Goal: Task Accomplishment & Management: Complete application form

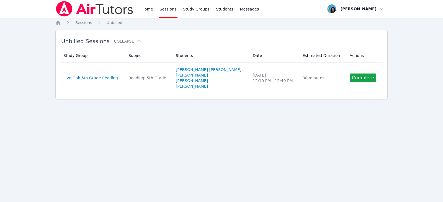
click at [168, 11] on link "Sessions" at bounding box center [168, 9] width 19 height 18
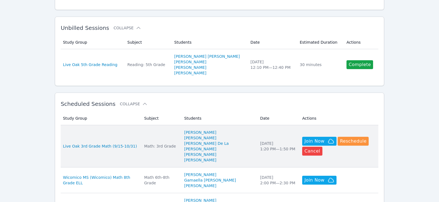
scroll to position [83, 0]
click at [166, 143] on div "Math: 3rd Grade" at bounding box center [160, 146] width 33 height 6
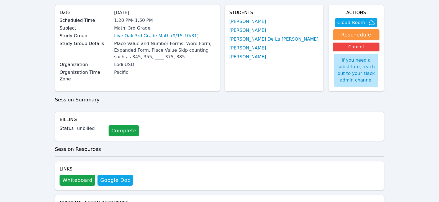
scroll to position [83, 0]
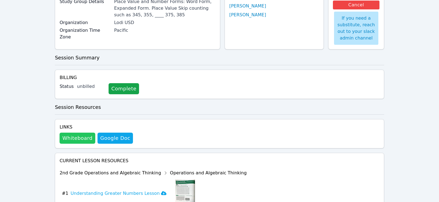
click at [78, 143] on button "Whiteboard" at bounding box center [78, 138] width 36 height 11
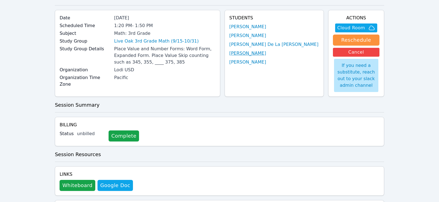
scroll to position [0, 0]
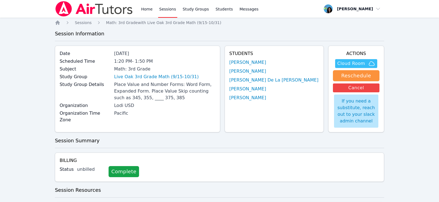
click at [346, 64] on span "Cloud Room" at bounding box center [351, 63] width 28 height 7
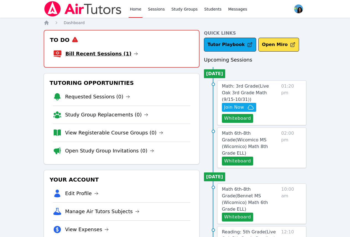
click at [134, 52] on icon at bounding box center [136, 53] width 4 height 4
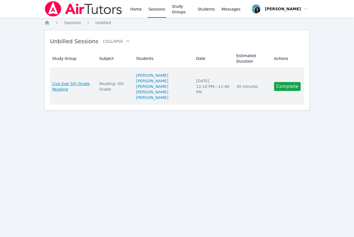
click at [75, 81] on span "Live Oak 5th Grade Reading" at bounding box center [72, 86] width 40 height 11
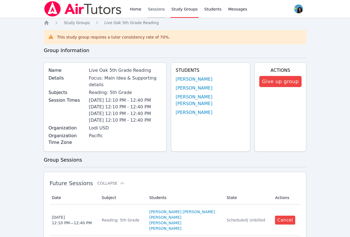
click at [151, 13] on link "Sessions" at bounding box center [156, 9] width 19 height 18
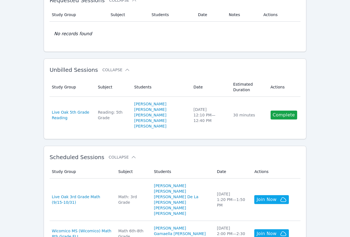
scroll to position [83, 0]
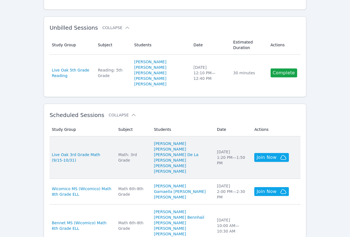
click at [142, 151] on td "Subject Math: 3rd Grade" at bounding box center [133, 157] width 36 height 42
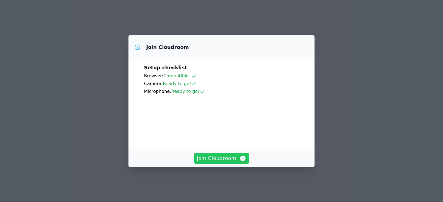
click at [237, 162] on span "Join Cloudroom" at bounding box center [222, 159] width 50 height 8
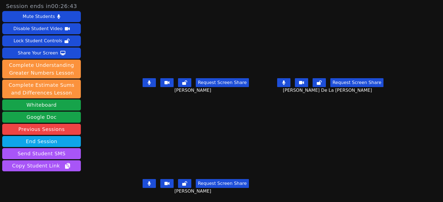
click at [144, 185] on button at bounding box center [149, 183] width 13 height 9
click at [285, 84] on icon at bounding box center [283, 83] width 3 height 4
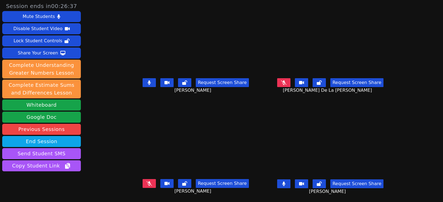
click at [288, 183] on button at bounding box center [283, 184] width 13 height 9
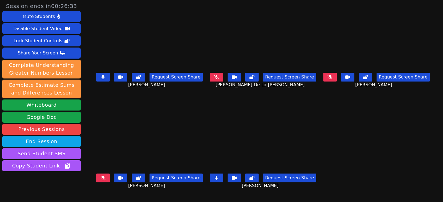
click at [217, 176] on button at bounding box center [216, 178] width 13 height 9
click at [96, 78] on button at bounding box center [102, 77] width 13 height 9
click at [216, 77] on icon at bounding box center [217, 77] width 6 height 4
click at [220, 80] on button at bounding box center [216, 77] width 13 height 9
click at [344, 88] on div "Request Screen Share Edwin Silve" at bounding box center [376, 82] width 110 height 22
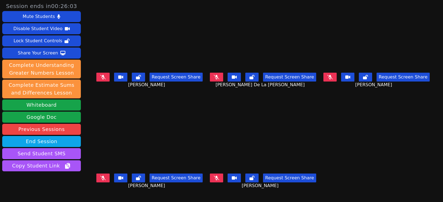
click at [337, 79] on button at bounding box center [329, 77] width 13 height 9
click at [96, 176] on button at bounding box center [102, 178] width 13 height 9
click at [217, 78] on icon at bounding box center [216, 77] width 3 height 4
click at [337, 80] on button at bounding box center [329, 77] width 13 height 9
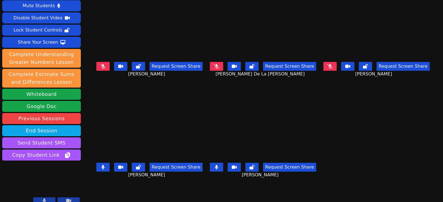
scroll to position [17, 0]
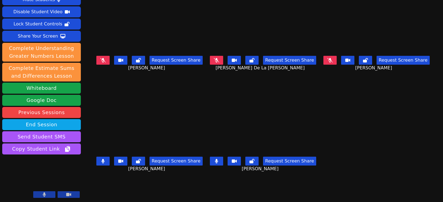
click at [215, 159] on icon at bounding box center [216, 161] width 3 height 4
click at [101, 160] on button at bounding box center [102, 161] width 13 height 9
click at [214, 159] on icon at bounding box center [217, 161] width 6 height 4
click at [218, 62] on button at bounding box center [216, 60] width 13 height 9
click at [219, 160] on button at bounding box center [216, 161] width 13 height 9
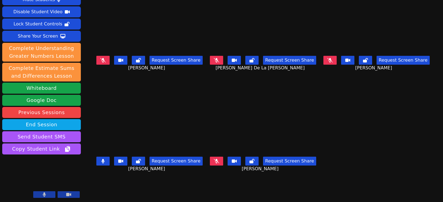
click at [96, 159] on button at bounding box center [102, 161] width 13 height 9
click at [216, 60] on icon at bounding box center [216, 60] width 3 height 4
click at [324, 78] on div "Edwin Silve Request Screen Share Edwin Silve" at bounding box center [376, 33] width 110 height 101
click at [219, 61] on button at bounding box center [216, 60] width 13 height 9
drag, startPoint x: 214, startPoint y: 61, endPoint x: 218, endPoint y: 61, distance: 4.4
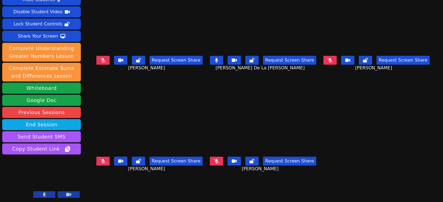
click at [213, 61] on button at bounding box center [216, 60] width 13 height 9
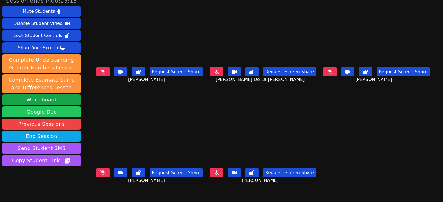
scroll to position [0, 0]
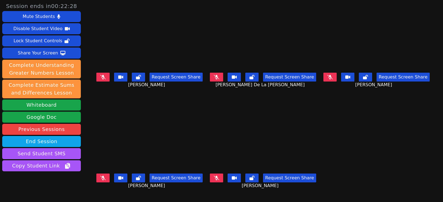
click at [351, 101] on main "Emma Fernandez Request Screen Share Emma Fernandez Rogelio De La Cruz Barajas R…" at bounding box center [262, 101] width 337 height 202
click at [100, 77] on icon at bounding box center [103, 77] width 6 height 4
click at [99, 174] on button at bounding box center [102, 178] width 13 height 9
click at [216, 78] on icon at bounding box center [217, 77] width 6 height 4
click at [219, 177] on button at bounding box center [216, 178] width 13 height 9
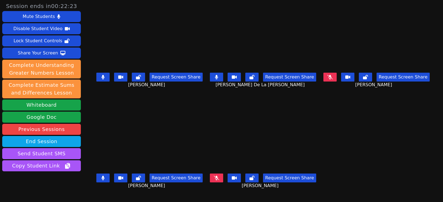
click at [337, 80] on button at bounding box center [329, 77] width 13 height 9
click at [370, 143] on main "Emma Fernandez Request Screen Share Emma Fernandez Rogelio De La Cruz Barajas R…" at bounding box center [262, 101] width 337 height 202
click at [101, 80] on button at bounding box center [102, 77] width 13 height 9
click at [96, 177] on button at bounding box center [102, 178] width 13 height 9
click at [220, 176] on button at bounding box center [216, 178] width 13 height 9
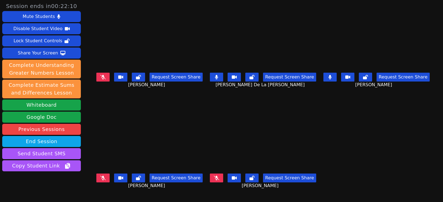
click at [219, 77] on button at bounding box center [216, 77] width 13 height 9
click at [330, 76] on button at bounding box center [329, 77] width 13 height 9
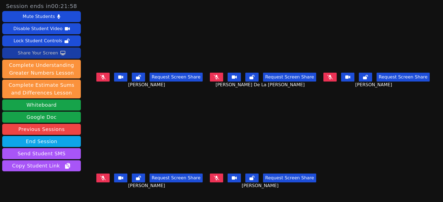
click at [37, 53] on div "Share Your Screen" at bounding box center [38, 53] width 40 height 9
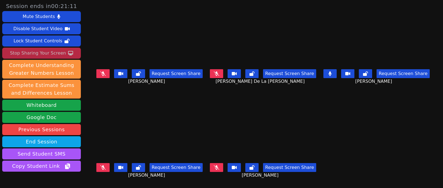
click at [332, 72] on icon at bounding box center [329, 73] width 3 height 4
drag, startPoint x: 336, startPoint y: 74, endPoint x: 340, endPoint y: 78, distance: 5.8
click at [332, 74] on icon at bounding box center [329, 73] width 3 height 4
click at [218, 73] on button at bounding box center [216, 73] width 13 height 9
click at [216, 73] on icon at bounding box center [217, 73] width 6 height 4
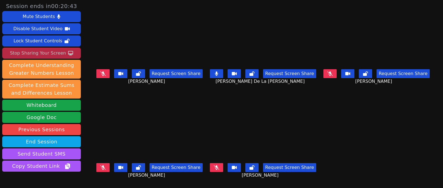
click at [216, 73] on icon at bounding box center [216, 73] width 3 height 4
click at [100, 72] on icon at bounding box center [103, 73] width 6 height 4
click at [104, 76] on button at bounding box center [102, 73] width 13 height 9
click at [218, 74] on button at bounding box center [216, 73] width 13 height 9
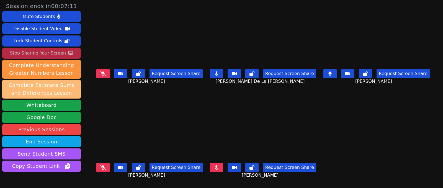
click at [4, 86] on button "Complete Estimate Sums and Differences Lesson" at bounding box center [41, 89] width 79 height 19
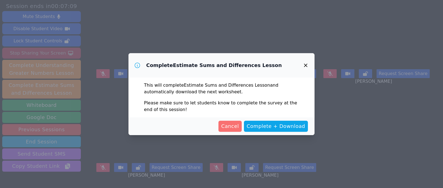
click at [235, 130] on span "Cancel" at bounding box center [230, 126] width 18 height 8
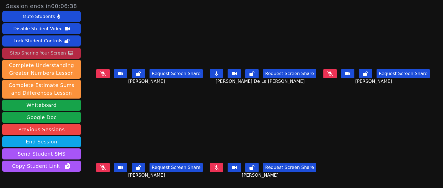
drag, startPoint x: 99, startPoint y: 166, endPoint x: 121, endPoint y: 166, distance: 21.6
click at [100, 166] on icon at bounding box center [103, 167] width 6 height 4
click at [214, 166] on icon at bounding box center [217, 167] width 6 height 4
click at [333, 75] on icon at bounding box center [330, 73] width 6 height 4
click at [332, 73] on icon at bounding box center [329, 73] width 3 height 4
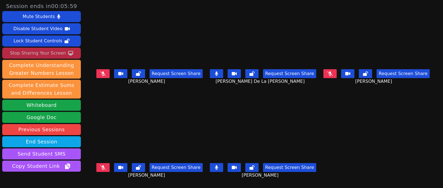
click at [100, 165] on icon at bounding box center [103, 167] width 6 height 4
click at [48, 53] on div "Stop Sharing Your Screen" at bounding box center [38, 53] width 56 height 9
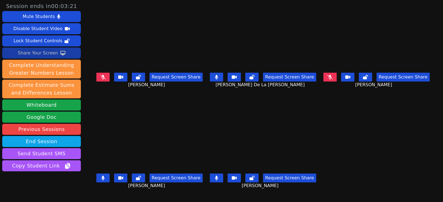
click at [337, 77] on button at bounding box center [329, 77] width 13 height 9
click at [331, 79] on button at bounding box center [329, 77] width 13 height 9
click at [49, 51] on div "Share Your Screen" at bounding box center [38, 53] width 40 height 9
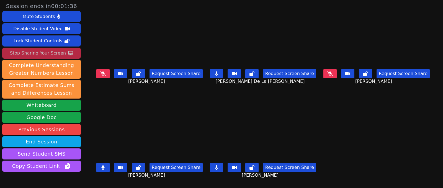
click at [331, 71] on button at bounding box center [329, 73] width 13 height 9
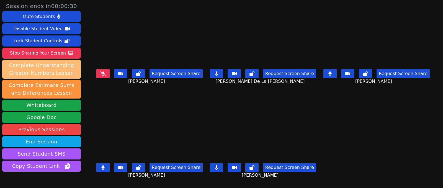
drag, startPoint x: 59, startPoint y: 53, endPoint x: 39, endPoint y: 62, distance: 21.8
click at [59, 53] on div "Stop Sharing Your Screen" at bounding box center [38, 53] width 56 height 9
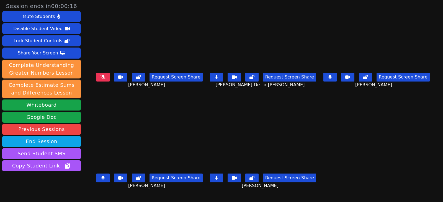
click at [331, 79] on button at bounding box center [329, 77] width 13 height 9
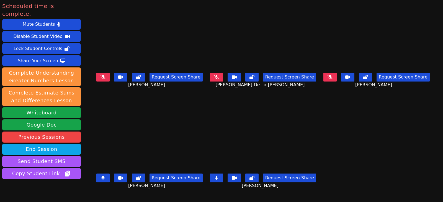
click at [337, 74] on button at bounding box center [329, 77] width 13 height 9
click at [215, 177] on icon at bounding box center [216, 178] width 3 height 4
click at [101, 177] on icon at bounding box center [102, 178] width 3 height 4
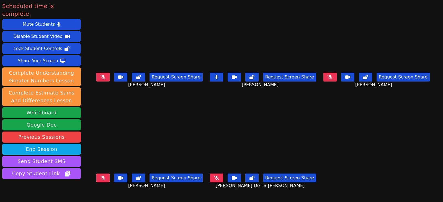
click at [212, 177] on button at bounding box center [216, 178] width 13 height 9
click at [100, 76] on icon at bounding box center [103, 77] width 6 height 4
click at [100, 176] on icon at bounding box center [103, 178] width 6 height 4
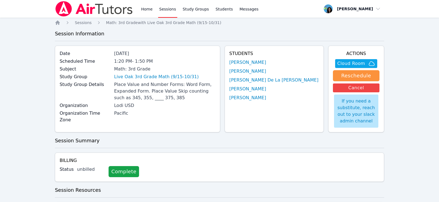
click at [170, 11] on link "Sessions" at bounding box center [167, 9] width 19 height 18
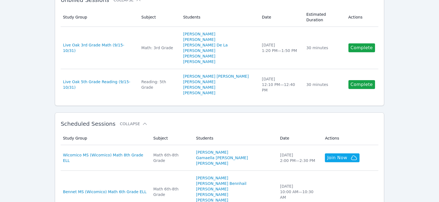
scroll to position [138, 0]
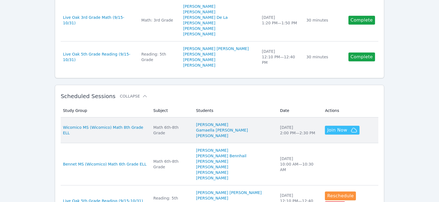
click at [341, 127] on span "Join Now" at bounding box center [337, 130] width 20 height 7
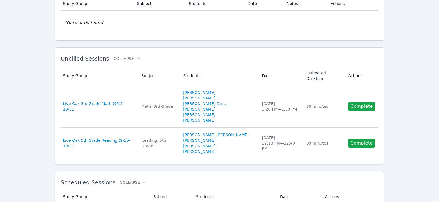
scroll to position [0, 0]
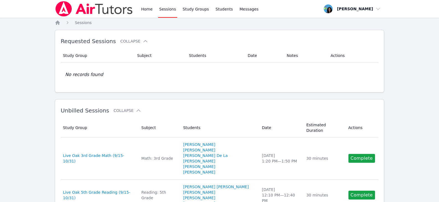
click at [170, 10] on link "Sessions" at bounding box center [167, 9] width 19 height 18
click at [149, 9] on link "Home" at bounding box center [147, 9] width 14 height 18
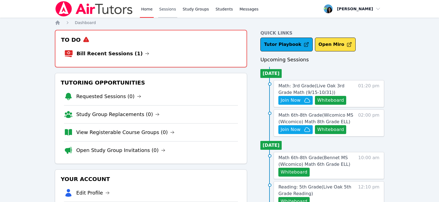
click at [162, 9] on link "Sessions" at bounding box center [167, 9] width 19 height 18
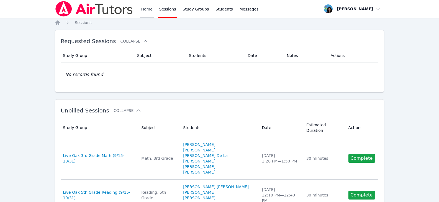
click at [145, 11] on link "Home" at bounding box center [147, 9] width 14 height 18
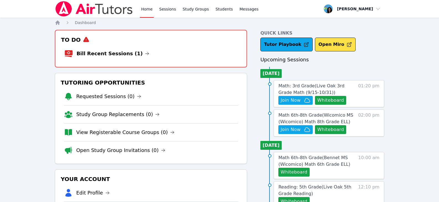
click at [135, 51] on li "Bill Recent Sessions (1)" at bounding box center [150, 54] width 173 height 18
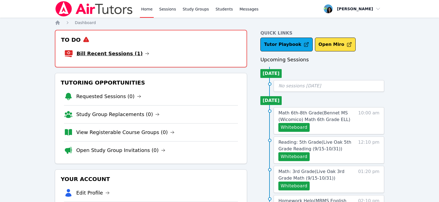
click at [145, 53] on icon at bounding box center [147, 53] width 4 height 4
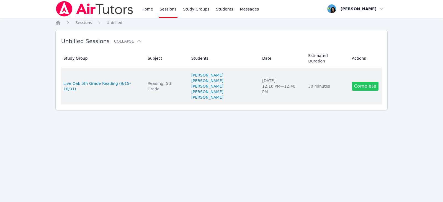
click at [360, 82] on link "Complete" at bounding box center [365, 86] width 27 height 9
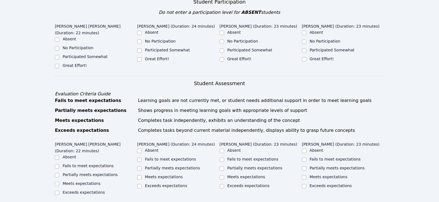
scroll to position [138, 0]
drag, startPoint x: 74, startPoint y: 54, endPoint x: 108, endPoint y: 57, distance: 33.4
click at [74, 63] on label "Great Effort!" at bounding box center [75, 65] width 24 height 4
click at [59, 64] on input "Great Effort!" at bounding box center [57, 66] width 4 height 4
checkbox input "true"
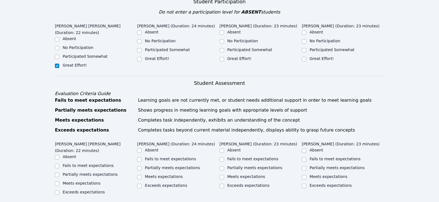
drag, startPoint x: 143, startPoint y: 53, endPoint x: 194, endPoint y: 52, distance: 51.2
click at [143, 56] on div "Great Effort!" at bounding box center [178, 59] width 82 height 7
click at [139, 57] on input "Great Effort!" at bounding box center [139, 59] width 4 height 4
checkbox input "true"
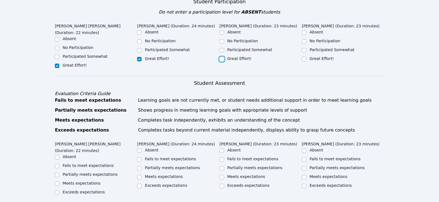
click at [221, 57] on input "Great Effort!" at bounding box center [222, 59] width 4 height 4
checkbox input "true"
click at [303, 57] on input "Great Effort!" at bounding box center [304, 59] width 4 height 4
checkbox input "true"
click at [57, 182] on input "Meets expectations" at bounding box center [57, 184] width 4 height 4
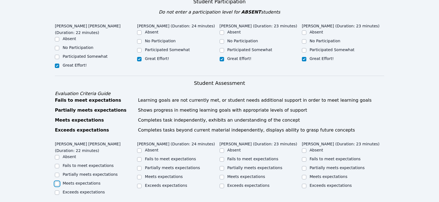
checkbox input "true"
click at [138, 175] on input "Meets expectations" at bounding box center [139, 177] width 4 height 4
checkbox input "true"
drag, startPoint x: 222, startPoint y: 164, endPoint x: 231, endPoint y: 165, distance: 9.7
click at [222, 175] on input "Meets expectations" at bounding box center [222, 177] width 4 height 4
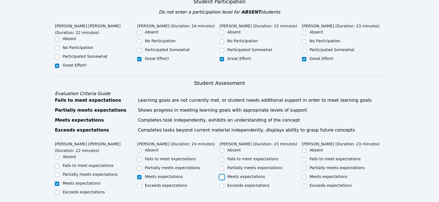
checkbox input "true"
click at [303, 175] on input "Meets expectations" at bounding box center [304, 177] width 4 height 4
checkbox input "true"
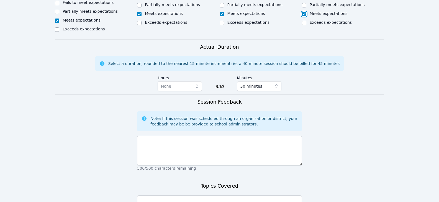
scroll to position [305, 0]
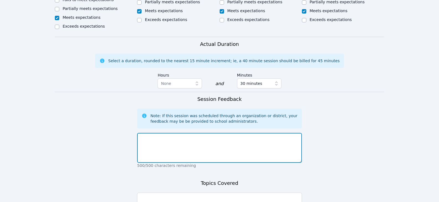
click at [199, 134] on textarea at bounding box center [219, 148] width 164 height 30
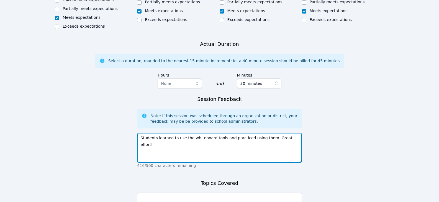
type textarea "Students learned to use the whiteboard tools and practiced using them. Great ef…"
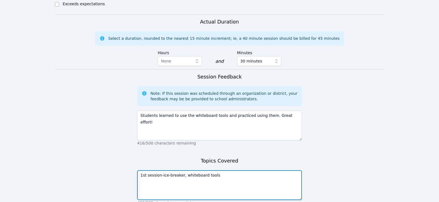
scroll to position [356, 0]
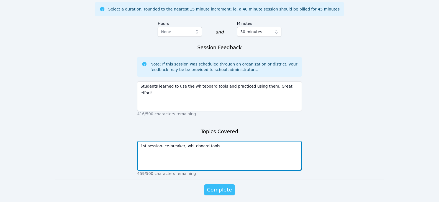
type textarea "1st session-ice-breaker, whiteboard tools"
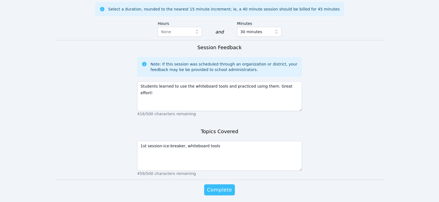
click at [223, 186] on span "Complete" at bounding box center [219, 190] width 25 height 8
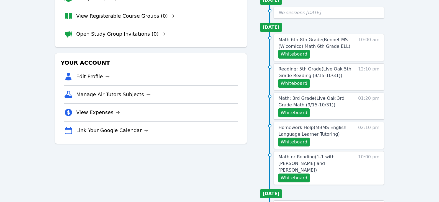
scroll to position [83, 0]
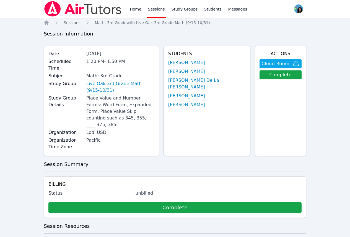
click at [147, 7] on link "Sessions" at bounding box center [156, 9] width 19 height 18
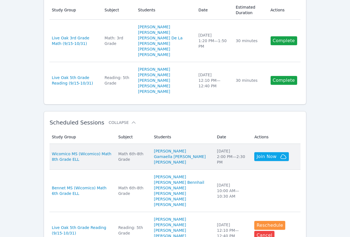
scroll to position [138, 0]
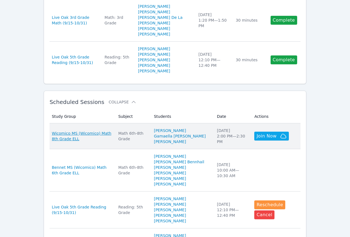
click at [112, 130] on span "Wicomico MS (Wicomico) Math 8th Grade ELL" at bounding box center [82, 135] width 60 height 11
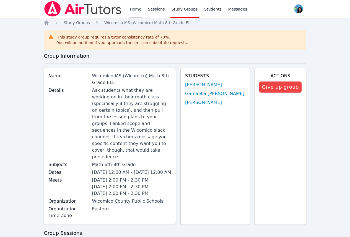
click at [135, 11] on link "Home" at bounding box center [136, 9] width 14 height 18
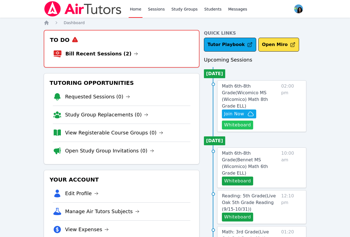
click at [249, 120] on button "Whiteboard" at bounding box center [237, 124] width 31 height 9
click at [134, 52] on icon at bounding box center [136, 53] width 4 height 4
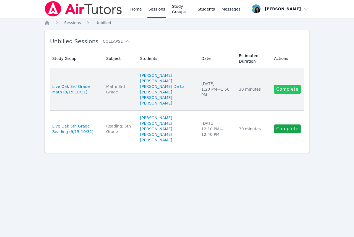
click at [282, 91] on link "Complete" at bounding box center [287, 89] width 27 height 9
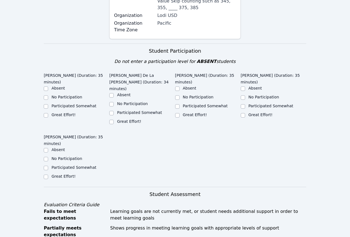
scroll to position [166, 0]
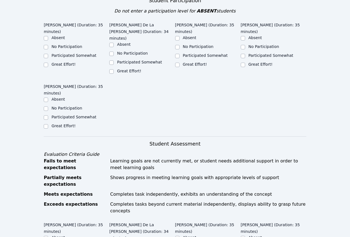
click at [71, 62] on label "Great Effort!" at bounding box center [63, 64] width 24 height 4
click at [48, 63] on input "Great Effort!" at bounding box center [46, 65] width 4 height 4
checkbox input "true"
click at [110, 69] on input "Great Effort!" at bounding box center [111, 71] width 4 height 4
checkbox input "true"
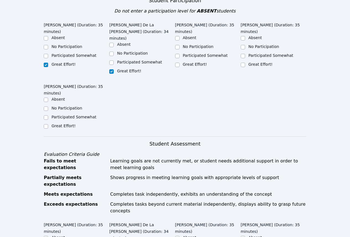
click at [64, 115] on label "Participated Somewhat" at bounding box center [73, 117] width 45 height 4
click at [48, 115] on input "Participated Somewhat" at bounding box center [46, 117] width 4 height 4
checkbox input "true"
click at [184, 62] on label "Great Effort!" at bounding box center [195, 64] width 24 height 4
click at [180, 63] on input "Great Effort!" at bounding box center [177, 65] width 4 height 4
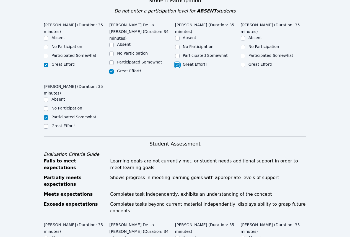
checkbox input "true"
click at [247, 61] on div "Great Effort!" at bounding box center [274, 64] width 66 height 7
click at [244, 63] on input "Great Effort!" at bounding box center [243, 65] width 4 height 4
checkbox input "true"
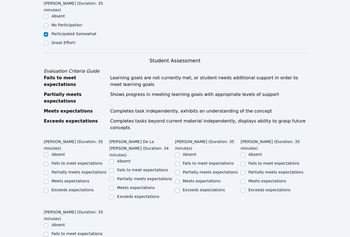
click at [67, 179] on label "Meets expectations" at bounding box center [70, 181] width 38 height 4
click at [48, 179] on input "Meets expectations" at bounding box center [46, 181] width 4 height 4
checkbox input "true"
click at [202, 179] on label "Meets expectations" at bounding box center [202, 181] width 38 height 4
click at [180, 179] on input "Meets expectations" at bounding box center [177, 181] width 4 height 4
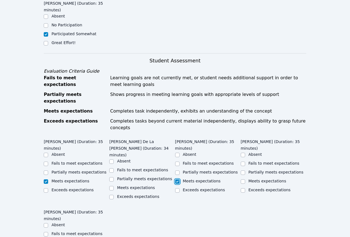
checkbox input "true"
click at [277, 179] on label "Meets expectations" at bounding box center [268, 181] width 38 height 4
click at [245, 179] on input "Meets expectations" at bounding box center [243, 181] width 4 height 4
checkbox input "true"
click at [131, 176] on label "Partially meets expectations" at bounding box center [144, 178] width 55 height 4
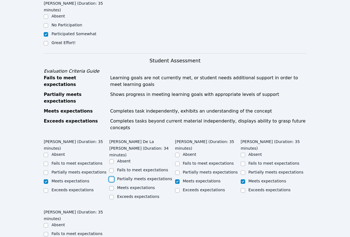
click at [114, 177] on input "Partially meets expectations" at bounding box center [111, 179] width 4 height 4
checkbox input "true"
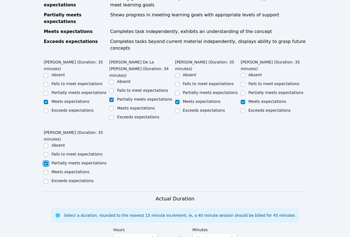
scroll to position [360, 0]
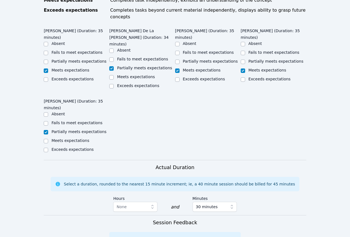
type textarea "s"
drag, startPoint x: 213, startPoint y: 214, endPoint x: 231, endPoint y: 221, distance: 18.8
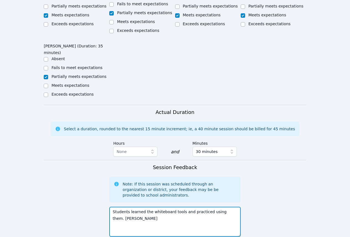
scroll to position [415, 0]
click at [197, 206] on textarea "Students learned the whiteboard tools and practiced using them. Edwin" at bounding box center [174, 221] width 131 height 30
click at [236, 206] on textarea "Students learned the whiteboard tools and practiced using them. Edwin" at bounding box center [174, 221] width 131 height 30
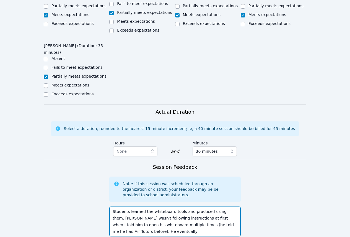
click at [176, 206] on textarea "Students learned the whiteboard tools and practiced using them. Edwin wasn't fo…" at bounding box center [174, 221] width 131 height 30
click at [154, 206] on textarea "Students learned the whiteboard tools and practiced using them. Edwin wasn't fo…" at bounding box center [174, 221] width 131 height 30
click at [136, 206] on textarea "Students learned the whiteboard tools and practiced using them. Edwin wasn't fo…" at bounding box center [174, 221] width 131 height 30
click at [158, 206] on textarea "Students learned the whiteboard tools and practiced using them. Edwin wasn't fo…" at bounding box center [174, 221] width 131 height 30
click at [150, 206] on textarea "Students learned the whiteboard tools and practiced using them. Edwin wasn't fo…" at bounding box center [174, 221] width 131 height 30
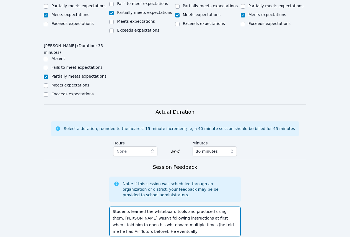
click at [136, 206] on textarea "Students learned the whiteboard tools and practiced using them. Edwin wasn't fo…" at bounding box center [174, 221] width 131 height 30
drag, startPoint x: 137, startPoint y: 179, endPoint x: 116, endPoint y: 178, distance: 20.5
click at [116, 206] on textarea "Students learned the whiteboard tools and practiced using them. Edwin wasn't fo…" at bounding box center [174, 221] width 131 height 30
click at [149, 206] on textarea "Students learned the whiteboard tools and practiced using them. Edwin wasn't fo…" at bounding box center [174, 221] width 131 height 30
click at [206, 206] on textarea "Students learned the whiteboard tools and practiced using them. Edwin wasn't fo…" at bounding box center [174, 221] width 131 height 30
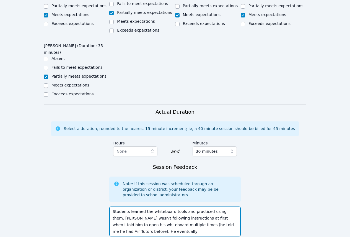
click at [223, 206] on textarea "Students learned the whiteboard tools and practiced using them. Edwin wasn't fo…" at bounding box center [174, 221] width 131 height 30
click at [133, 206] on textarea "Students learned the whiteboard tools and practiced using them. Edwin wasn't fo…" at bounding box center [174, 221] width 131 height 30
drag, startPoint x: 134, startPoint y: 178, endPoint x: 111, endPoint y: 176, distance: 23.1
click at [111, 206] on textarea "Students learned the whiteboard tools and practiced using them. Edwin wasn't fo…" at bounding box center [174, 221] width 131 height 30
click at [154, 206] on textarea "Students learned the whiteboard tools and practiced using them. Edwin wasn't fo…" at bounding box center [174, 221] width 131 height 30
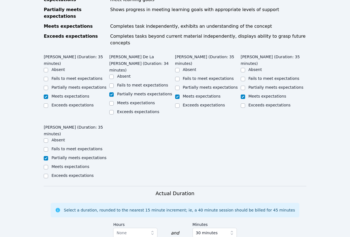
scroll to position [277, 0]
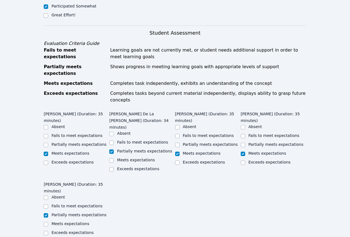
type textarea "Students learned the whiteboard tools and practiced using them. Edwin wasn't fo…"
click at [137, 158] on label "Meets expectations" at bounding box center [136, 160] width 38 height 4
click at [114, 158] on input "Meets expectations" at bounding box center [111, 160] width 4 height 4
checkbox input "true"
checkbox input "false"
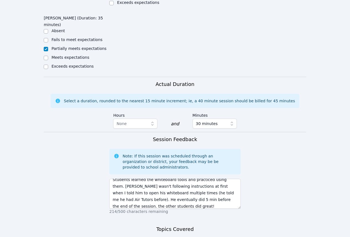
scroll to position [7, 0]
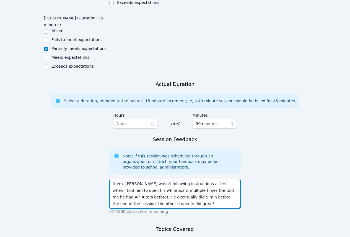
click at [201, 179] on textarea "Students learned the whiteboard tools and practiced using them. Edwin wasn't fo…" at bounding box center [174, 194] width 131 height 30
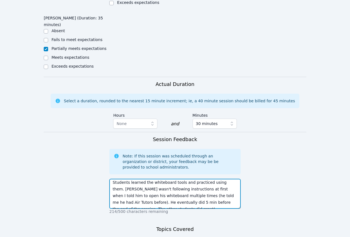
scroll to position [0, 0]
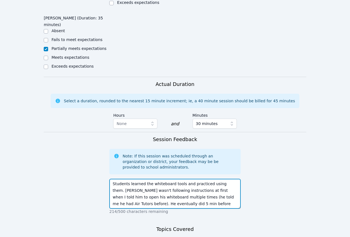
type textarea "Students learned the whiteboard tools and practiced using them. Edwin wasn't fo…"
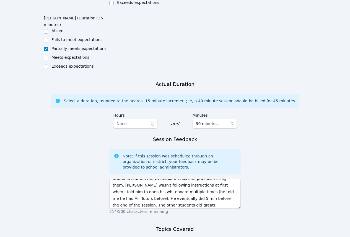
scroll to position [7, 0]
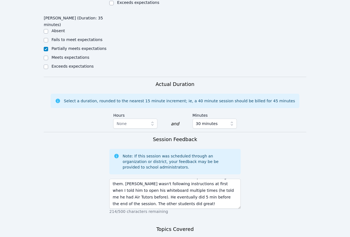
type textarea "1st session-whiteboard tools"
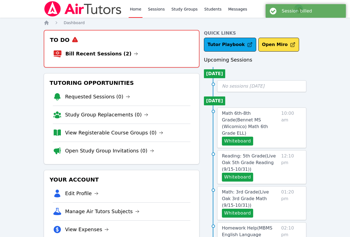
drag, startPoint x: 120, startPoint y: 55, endPoint x: 154, endPoint y: 73, distance: 38.9
click at [134, 55] on icon at bounding box center [136, 53] width 4 height 4
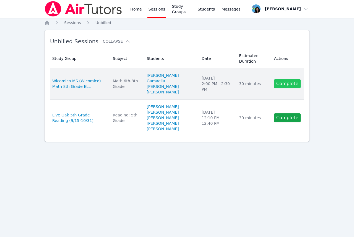
click at [286, 84] on link "Complete" at bounding box center [287, 83] width 27 height 9
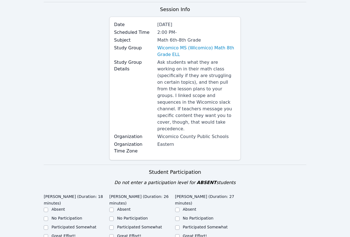
scroll to position [111, 0]
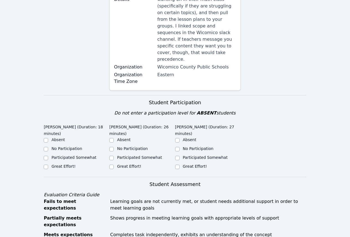
click at [62, 137] on label "Absent" at bounding box center [58, 139] width 14 height 4
click at [48, 138] on input "Absent" at bounding box center [46, 140] width 4 height 4
checkbox input "true"
click at [125, 164] on label "Great Effort!" at bounding box center [129, 166] width 24 height 4
click at [114, 164] on input "Great Effort!" at bounding box center [111, 166] width 4 height 4
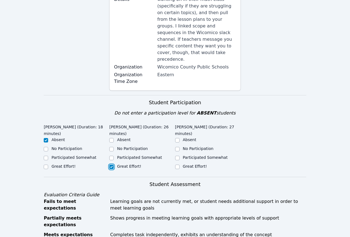
checkbox input "true"
click at [185, 164] on label "Great Effort!" at bounding box center [195, 166] width 24 height 4
click at [180, 164] on input "Great Effort!" at bounding box center [177, 166] width 4 height 4
checkbox input "true"
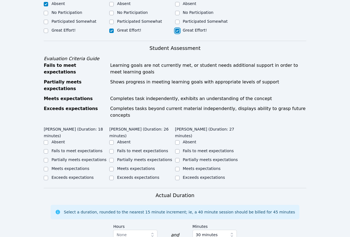
scroll to position [249, 0]
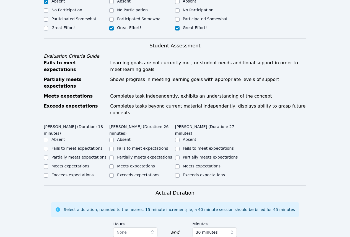
click at [61, 137] on label "Absent" at bounding box center [58, 139] width 14 height 4
click at [48, 138] on input "Absent" at bounding box center [46, 140] width 4 height 4
checkbox input "true"
click at [134, 164] on label "Meets expectations" at bounding box center [136, 166] width 38 height 4
click at [114, 164] on input "Meets expectations" at bounding box center [111, 166] width 4 height 4
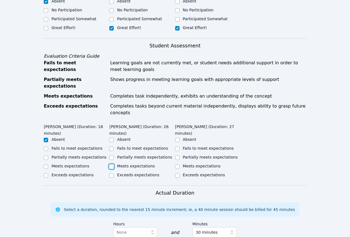
checkbox input "true"
click at [195, 164] on label "Meets expectations" at bounding box center [202, 166] width 38 height 4
click at [180, 164] on input "Meets expectations" at bounding box center [177, 166] width 4 height 4
checkbox input "true"
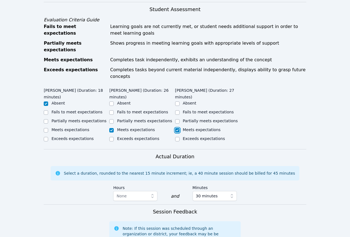
scroll to position [332, 0]
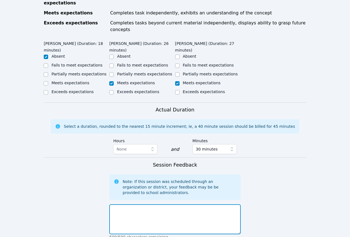
click at [213, 204] on textarea at bounding box center [174, 219] width 131 height 30
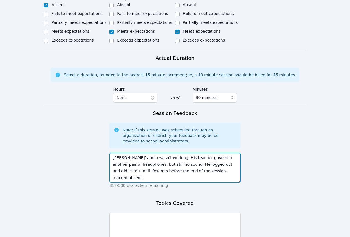
scroll to position [414, 0]
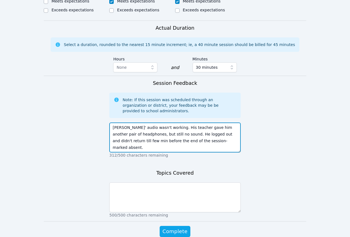
type textarea "James' audio wasn't working. His teacher gave him another pair of headphones, b…"
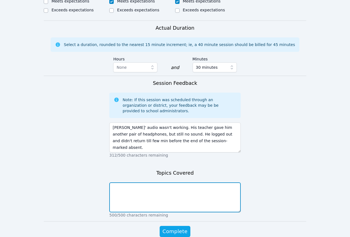
click at [203, 182] on textarea at bounding box center [174, 197] width 131 height 30
type textarea "1st session-ice-breaker, whiteboard tools"
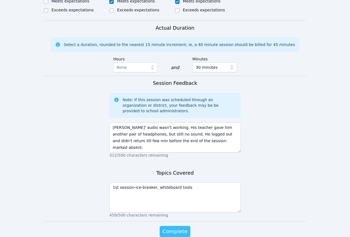
click at [181, 227] on span "Complete" at bounding box center [174, 231] width 25 height 8
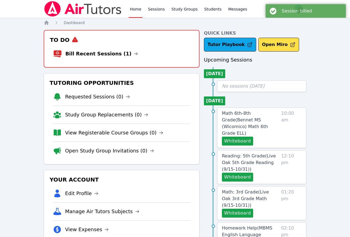
drag, startPoint x: 120, startPoint y: 53, endPoint x: 125, endPoint y: 55, distance: 5.4
click at [134, 53] on icon at bounding box center [136, 53] width 4 height 4
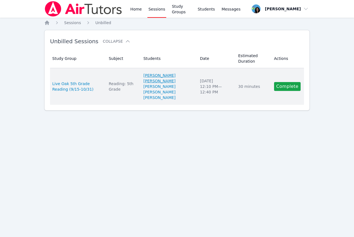
click at [171, 83] on link "[PERSON_NAME] [PERSON_NAME]" at bounding box center [168, 78] width 50 height 11
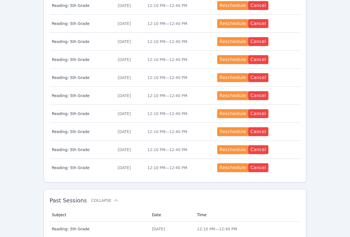
scroll to position [212, 0]
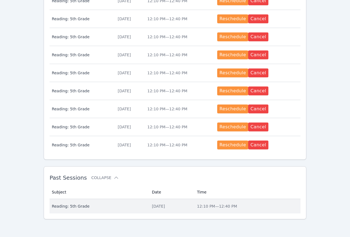
click at [92, 205] on span "Reading: 5th Grade" at bounding box center [99, 206] width 94 height 6
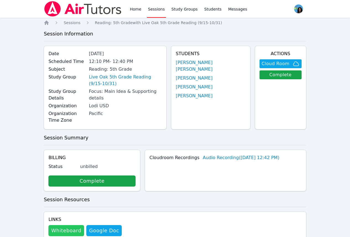
click at [72, 225] on button "Whiteboard" at bounding box center [66, 230] width 36 height 11
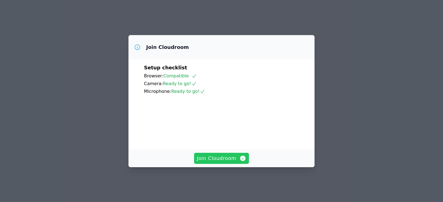
click at [228, 162] on span "Join Cloudroom" at bounding box center [222, 159] width 50 height 8
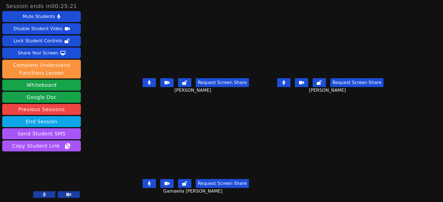
click at [285, 84] on icon at bounding box center [283, 83] width 3 height 4
click at [144, 187] on button at bounding box center [149, 183] width 13 height 9
click at [284, 167] on main "James Demajeur Request Screen Share James Demajeur Abigaelle Poustin Request Sc…" at bounding box center [263, 101] width 265 height 202
click at [287, 82] on icon at bounding box center [284, 83] width 6 height 4
click at [246, 100] on div "James Demajeur Request Screen Share James Demajeur" at bounding box center [196, 50] width 130 height 101
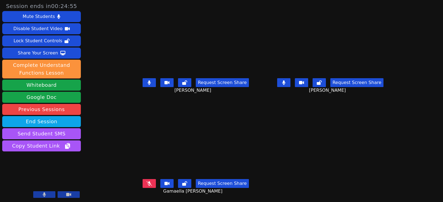
click at [146, 185] on icon at bounding box center [149, 184] width 6 height 4
click at [244, 159] on video at bounding box center [196, 140] width 130 height 73
click at [288, 83] on button at bounding box center [283, 82] width 13 height 9
click at [145, 184] on button at bounding box center [149, 183] width 13 height 9
click at [146, 183] on icon at bounding box center [149, 184] width 6 height 4
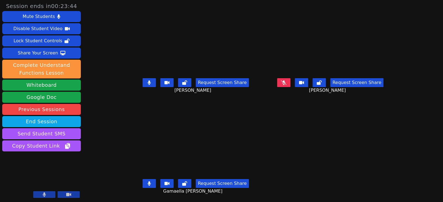
click at [287, 82] on icon at bounding box center [284, 83] width 6 height 4
click at [148, 182] on icon at bounding box center [149, 184] width 3 height 4
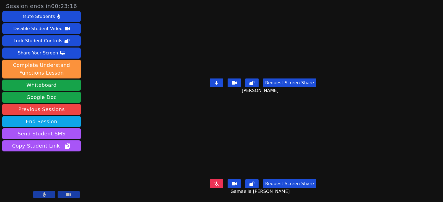
click at [215, 182] on icon at bounding box center [217, 184] width 6 height 4
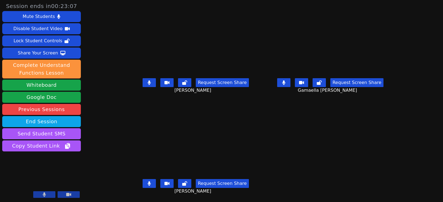
click at [146, 87] on button at bounding box center [149, 82] width 13 height 9
click at [290, 85] on button at bounding box center [283, 82] width 13 height 9
click at [146, 81] on icon at bounding box center [149, 83] width 6 height 4
click at [147, 79] on button at bounding box center [149, 82] width 13 height 9
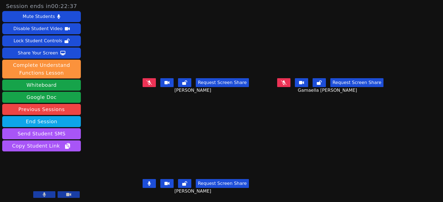
click at [287, 81] on icon at bounding box center [284, 83] width 6 height 4
click at [290, 81] on button at bounding box center [283, 82] width 13 height 9
click at [298, 138] on main "Abigaelle Poustin Request Screen Share Abigaelle Poustin Gamaella Jean Request …" at bounding box center [263, 101] width 265 height 202
click at [289, 80] on button at bounding box center [283, 82] width 13 height 9
click at [285, 81] on icon at bounding box center [283, 83] width 3 height 4
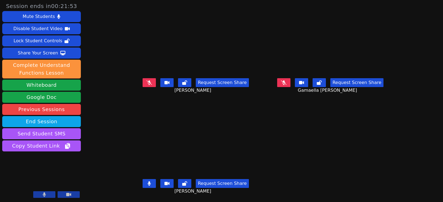
click at [310, 94] on div "Gamaella Jean Request Screen Share Gamaella Jean" at bounding box center [330, 50] width 130 height 101
click at [237, 104] on video at bounding box center [195, 140] width 83 height 73
click at [290, 81] on button at bounding box center [283, 82] width 13 height 9
click at [147, 81] on button at bounding box center [149, 82] width 13 height 9
click at [145, 79] on button at bounding box center [149, 82] width 13 height 9
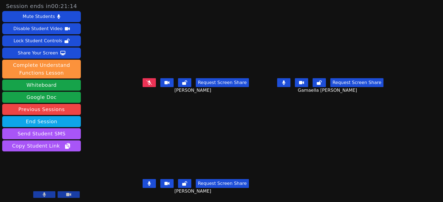
click at [285, 81] on icon at bounding box center [283, 83] width 3 height 4
click at [289, 78] on button at bounding box center [283, 82] width 13 height 9
click at [298, 118] on main "Abigaelle Poustin Request Screen Share Abigaelle Poustin Gamaella Jean Request …" at bounding box center [263, 101] width 265 height 202
click at [290, 81] on button at bounding box center [283, 82] width 13 height 9
click at [287, 81] on icon at bounding box center [284, 83] width 6 height 4
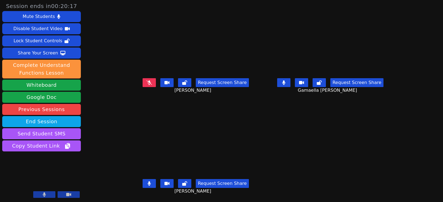
click at [324, 105] on main "Abigaelle Poustin Request Screen Share Abigaelle Poustin Gamaella Jean Request …" at bounding box center [263, 101] width 265 height 202
click at [301, 121] on main "Abigaelle Poustin Request Screen Share Abigaelle Poustin Gamaella Jean Request …" at bounding box center [263, 101] width 265 height 202
click at [348, 112] on main "Abigaelle Poustin Request Screen Share Abigaelle Poustin Gamaella Jean Request …" at bounding box center [263, 101] width 265 height 202
click at [197, 147] on video at bounding box center [195, 140] width 83 height 73
click at [290, 83] on button at bounding box center [283, 82] width 13 height 9
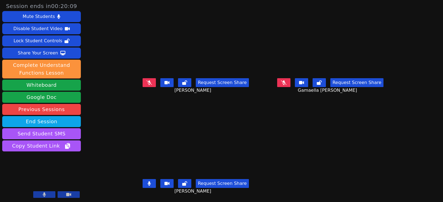
click at [290, 82] on button at bounding box center [283, 82] width 13 height 9
click at [148, 182] on icon at bounding box center [149, 184] width 3 height 4
click at [143, 184] on button at bounding box center [149, 183] width 13 height 9
click at [289, 78] on button at bounding box center [283, 82] width 13 height 9
click at [310, 105] on main "Abigaelle Poustin Request Screen Share Abigaelle Poustin Gamaella Jean Request …" at bounding box center [263, 101] width 265 height 202
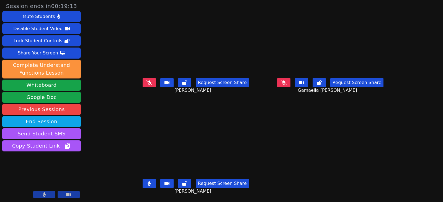
click at [301, 121] on main "Abigaelle Poustin Request Screen Share Abigaelle Poustin Gamaella Jean Request …" at bounding box center [263, 101] width 265 height 202
click at [290, 78] on button at bounding box center [283, 82] width 13 height 9
click at [146, 81] on icon at bounding box center [149, 83] width 6 height 4
click at [287, 81] on icon at bounding box center [284, 83] width 6 height 4
click at [146, 79] on button at bounding box center [149, 82] width 13 height 9
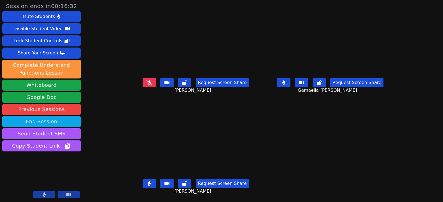
click at [290, 82] on button at bounding box center [283, 82] width 13 height 9
click at [146, 81] on icon at bounding box center [149, 83] width 6 height 4
click at [287, 81] on icon at bounding box center [284, 83] width 6 height 4
drag, startPoint x: 146, startPoint y: 79, endPoint x: 209, endPoint y: 83, distance: 63.0
click at [146, 79] on button at bounding box center [149, 82] width 13 height 9
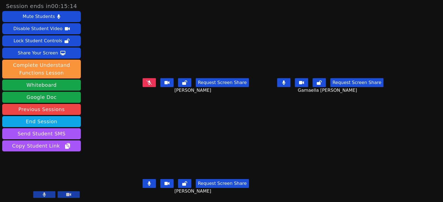
click at [285, 81] on icon at bounding box center [283, 83] width 3 height 4
click at [146, 81] on icon at bounding box center [149, 83] width 6 height 4
click at [290, 81] on button at bounding box center [283, 82] width 13 height 9
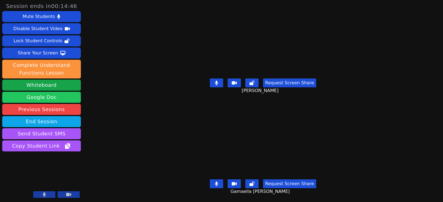
scroll to position [0, 0]
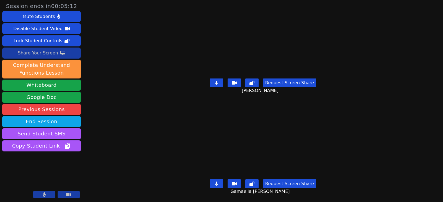
click at [39, 54] on div "Share Your Screen" at bounding box center [38, 53] width 40 height 9
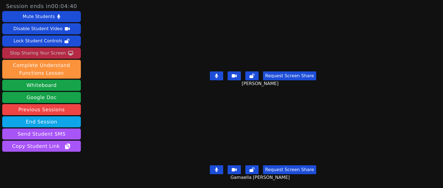
click at [210, 73] on button at bounding box center [216, 75] width 13 height 9
click at [218, 166] on button at bounding box center [216, 169] width 13 height 9
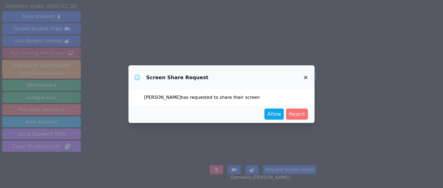
click at [295, 115] on span "Reject" at bounding box center [297, 114] width 16 height 8
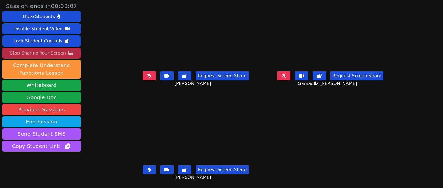
click at [283, 76] on icon at bounding box center [284, 76] width 6 height 4
click at [143, 76] on button at bounding box center [149, 75] width 13 height 9
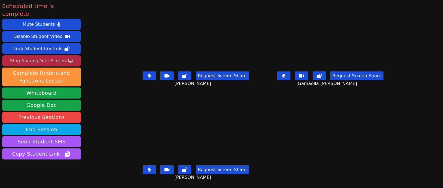
click at [27, 56] on div "Stop Sharing Your Screen" at bounding box center [38, 60] width 56 height 9
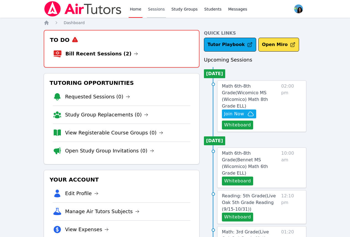
click at [156, 11] on link "Sessions" at bounding box center [156, 9] width 19 height 18
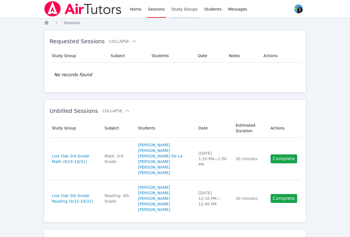
click at [178, 6] on link "Study Groups" at bounding box center [185, 9] width 29 height 18
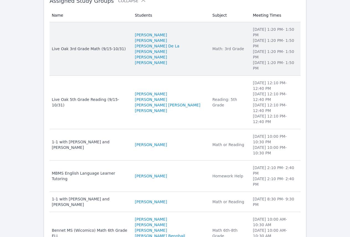
scroll to position [74, 0]
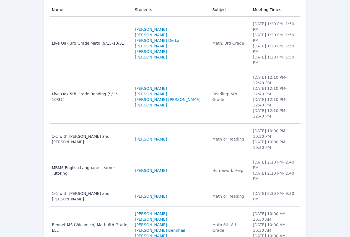
click at [326, 62] on div "Home Sessions Study Groups Students Messages Open user menu [PERSON_NAME] Open …" at bounding box center [175, 120] width 350 height 388
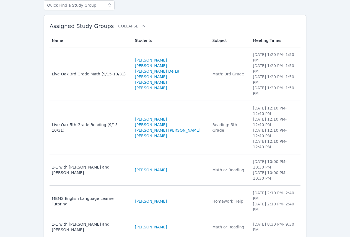
scroll to position [0, 0]
